Goal: Information Seeking & Learning: Compare options

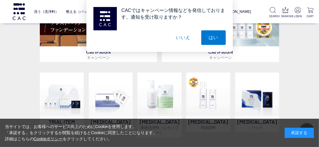
click at [189, 41] on button "いいえ" at bounding box center [182, 37] width 29 height 15
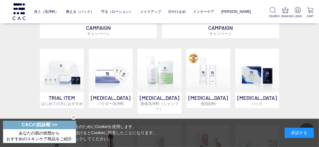
scroll to position [205, 0]
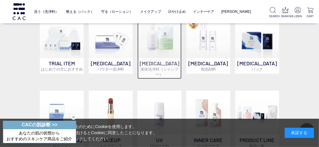
click at [154, 65] on p "SKIN CARE 液体洗浄料（シャンプー）" at bounding box center [159, 68] width 44 height 21
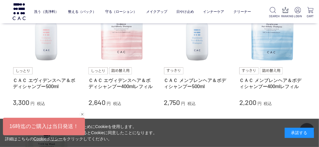
scroll to position [88, 0]
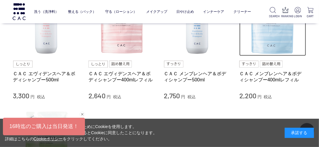
click at [279, 39] on img at bounding box center [272, 23] width 67 height 67
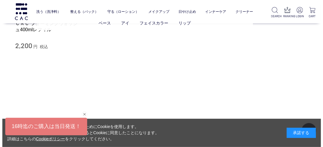
scroll to position [263, 0]
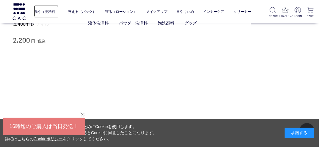
click at [44, 11] on link "洗う（洗浄料）" at bounding box center [46, 11] width 25 height 13
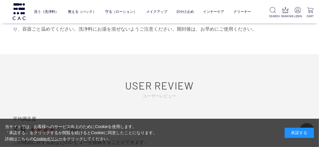
scroll to position [732, 0]
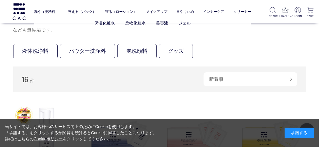
scroll to position [59, 0]
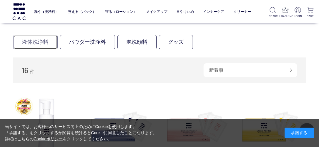
click at [39, 44] on link "液体洗浄料" at bounding box center [35, 42] width 44 height 14
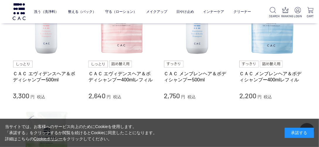
scroll to position [59, 0]
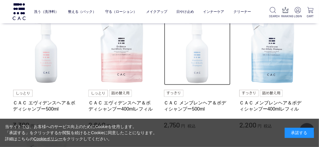
click at [199, 76] on img at bounding box center [197, 52] width 67 height 67
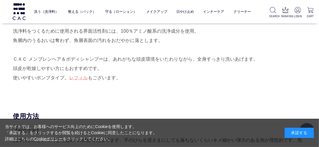
scroll to position [351, 0]
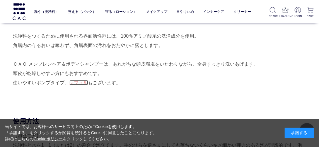
click at [81, 84] on link "レフィル" at bounding box center [78, 82] width 19 height 5
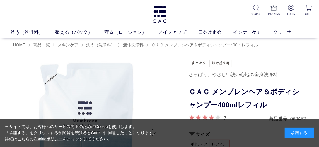
drag, startPoint x: 18, startPoint y: 0, endPoint x: 172, endPoint y: 101, distance: 184.3
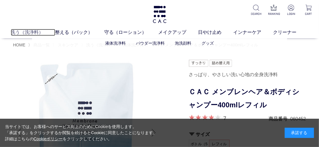
click at [21, 32] on link "洗う（洗浄料）" at bounding box center [33, 32] width 44 height 7
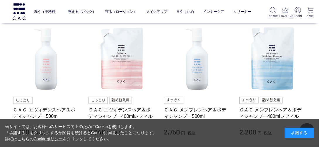
scroll to position [263, 0]
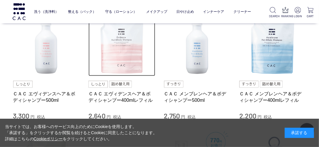
click at [127, 59] on img at bounding box center [121, 43] width 67 height 67
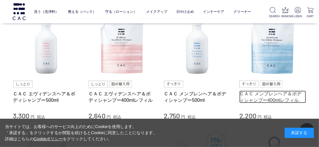
click at [270, 96] on link "ＣＡＣ メンブレンヘア＆ボディシャンプー400mlレフィル" at bounding box center [272, 97] width 67 height 13
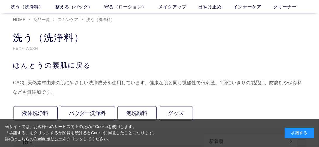
scroll to position [0, 0]
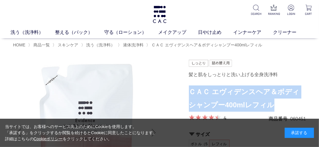
drag, startPoint x: 188, startPoint y: 90, endPoint x: 263, endPoint y: 105, distance: 76.3
click at [263, 105] on h1 "ＣＡＣ エヴィデンスヘア＆ボディシャンプー400mlレフィル" at bounding box center [247, 99] width 117 height 26
drag, startPoint x: 263, startPoint y: 105, endPoint x: 254, endPoint y: 101, distance: 10.3
copy h1 "ＣＡＣ エヴィデンスヘア＆ボディシャンプー400mlレフィル"
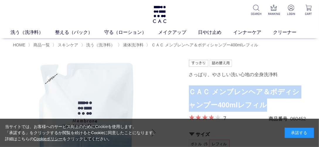
drag, startPoint x: 189, startPoint y: 93, endPoint x: 289, endPoint y: 109, distance: 100.7
click at [289, 109] on h1 "ＣＡＣ メンブレンヘア＆ボディシャンプー400mlレフィル" at bounding box center [247, 99] width 117 height 26
drag, startPoint x: 289, startPoint y: 109, endPoint x: 243, endPoint y: 93, distance: 48.4
copy h1 "ＣＡＣ メンブレンヘア＆ボディシャンプー400mlレフィル"
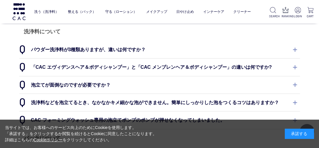
scroll to position [59, 0]
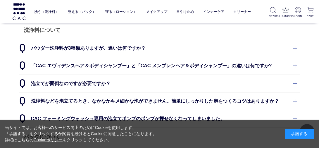
click at [293, 66] on dt "「CAC エヴィデンスヘア＆ボディシャンプー」と「CAC メンブレンヘア＆ボディシャンプー」の違いは何ですか?" at bounding box center [159, 65] width 281 height 17
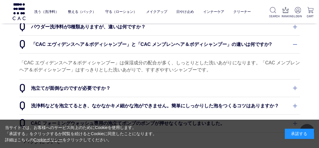
scroll to position [88, 0]
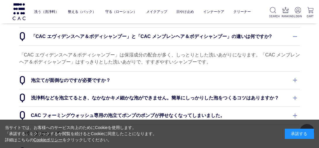
click at [298, 82] on dt "泡立てが面倒なのですが必要ですか？" at bounding box center [159, 80] width 281 height 17
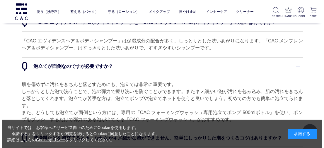
scroll to position [117, 0]
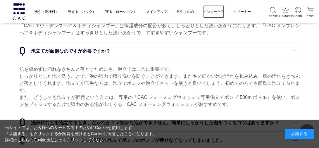
click at [215, 11] on link "インナーケア" at bounding box center [213, 11] width 21 height 13
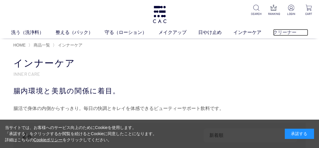
click at [277, 32] on link "クリーナー" at bounding box center [290, 32] width 35 height 7
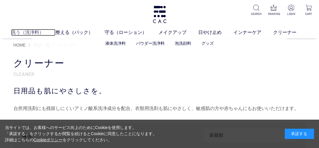
click at [32, 31] on link "洗う（洗浄料）" at bounding box center [33, 32] width 44 height 7
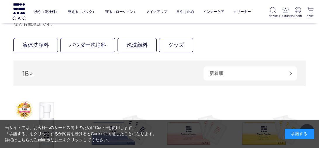
scroll to position [59, 0]
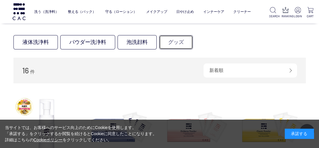
click at [174, 45] on link "グッズ" at bounding box center [176, 42] width 34 height 14
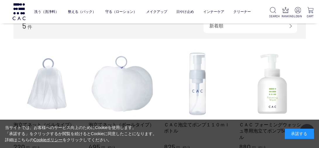
scroll to position [59, 0]
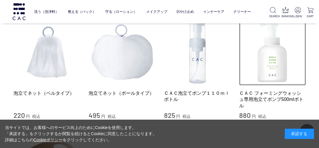
click at [272, 72] on img at bounding box center [272, 52] width 67 height 67
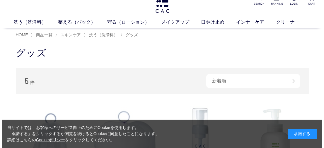
scroll to position [0, 0]
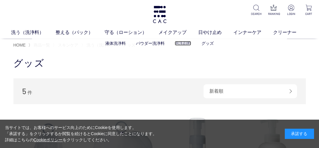
click at [189, 42] on link "泡洗顔料" at bounding box center [183, 43] width 16 height 5
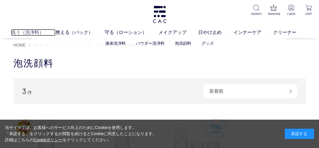
click at [26, 33] on link "洗う（洗浄料）" at bounding box center [33, 32] width 44 height 7
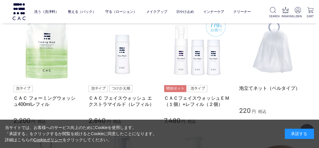
scroll to position [380, 0]
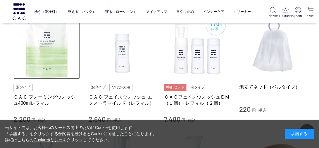
click at [40, 56] on img at bounding box center [46, 46] width 67 height 67
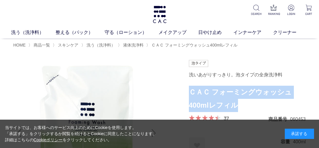
drag, startPoint x: 189, startPoint y: 91, endPoint x: 310, endPoint y: 112, distance: 122.7
copy h1 "ＣＡＣ フォーミングウォッシュ400mlレフィル"
